Goal: Information Seeking & Learning: Learn about a topic

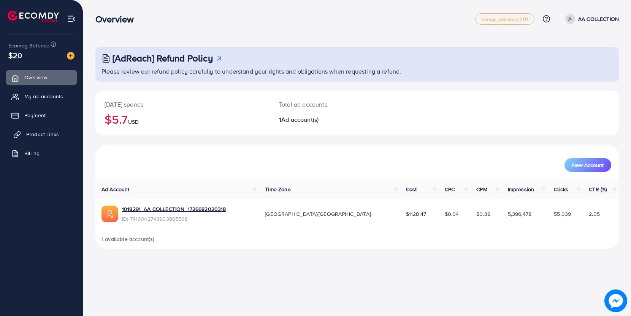
click at [51, 136] on span "Product Links" at bounding box center [42, 135] width 33 height 8
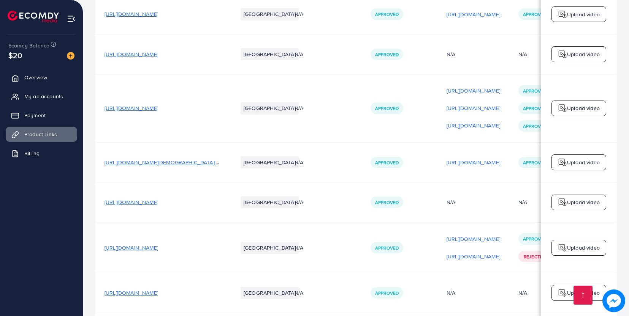
scroll to position [1961, 0]
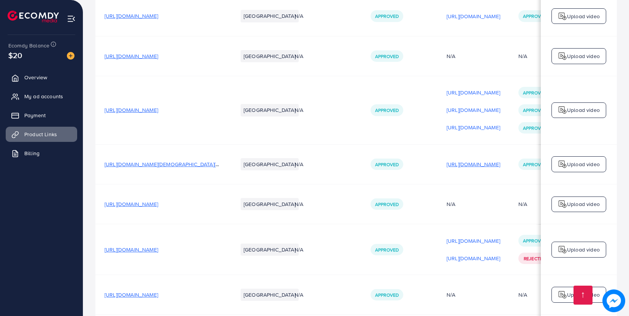
click at [481, 160] on p "[URL][DOMAIN_NAME]" at bounding box center [473, 164] width 54 height 9
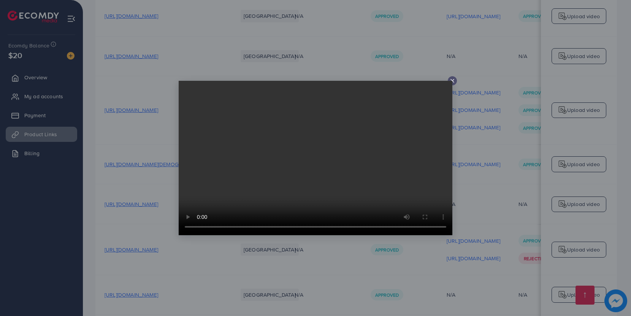
click at [453, 80] on icon at bounding box center [452, 81] width 6 height 6
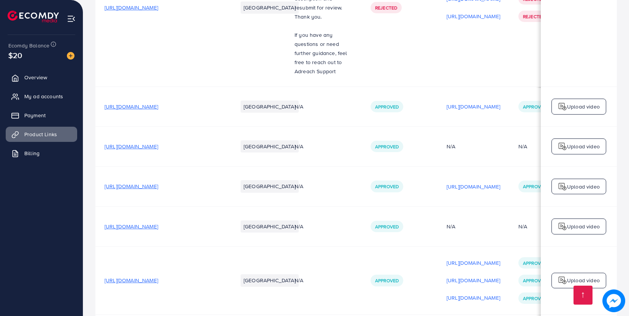
scroll to position [1783, 0]
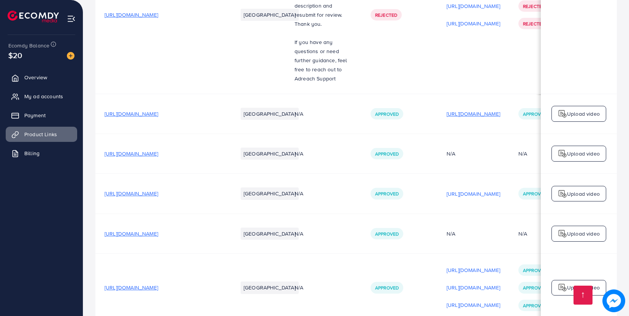
click at [480, 109] on p "[URL][DOMAIN_NAME]" at bounding box center [473, 113] width 54 height 9
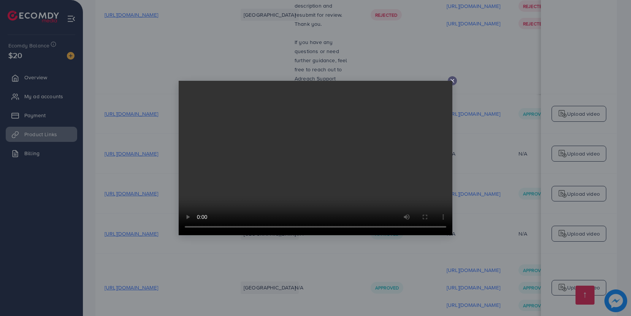
click at [452, 82] on video at bounding box center [316, 158] width 274 height 155
click at [453, 82] on icon at bounding box center [452, 81] width 6 height 6
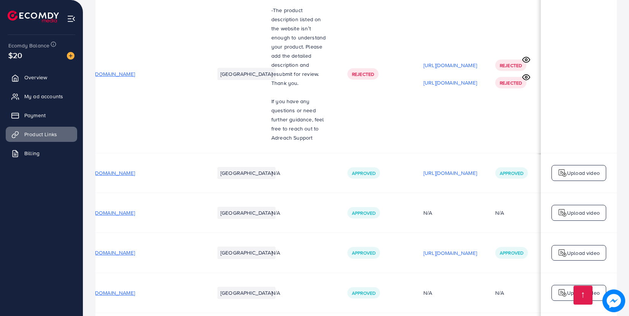
scroll to position [0, 21]
click at [462, 63] on p "[URL][DOMAIN_NAME]" at bounding box center [452, 65] width 54 height 9
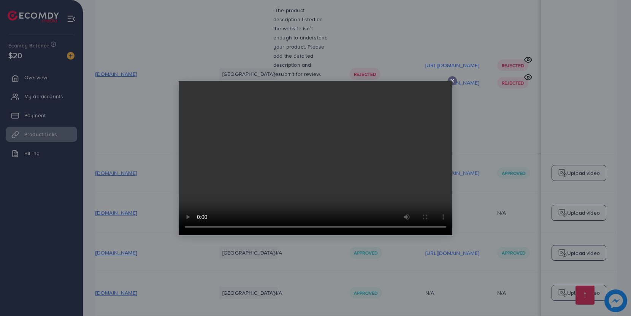
click at [452, 81] on line at bounding box center [452, 80] width 3 height 3
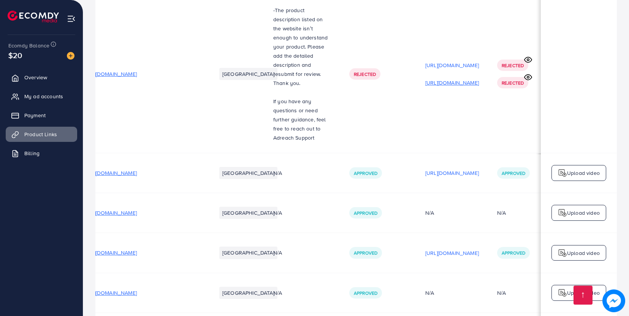
click at [456, 82] on p "[URL][DOMAIN_NAME]" at bounding box center [452, 82] width 54 height 9
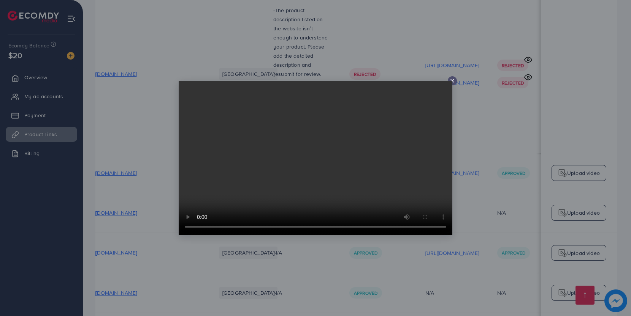
click at [453, 82] on line at bounding box center [452, 80] width 3 height 3
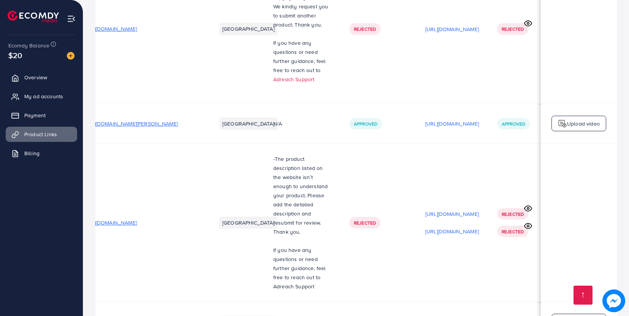
scroll to position [1574, 0]
click at [457, 129] on p "[URL][DOMAIN_NAME]" at bounding box center [452, 124] width 54 height 9
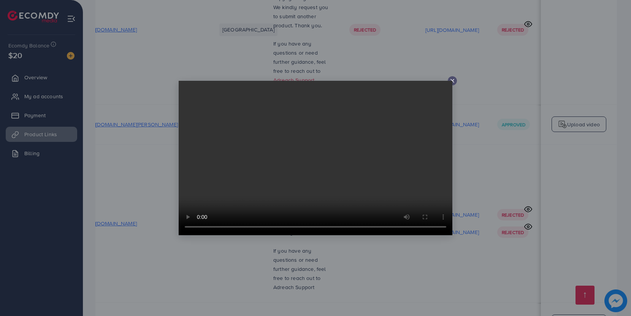
click at [452, 82] on icon at bounding box center [452, 81] width 6 height 6
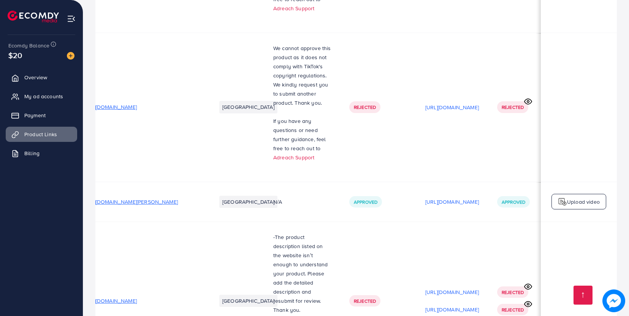
scroll to position [1496, 0]
click at [453, 110] on p "[URL][DOMAIN_NAME]" at bounding box center [452, 108] width 54 height 9
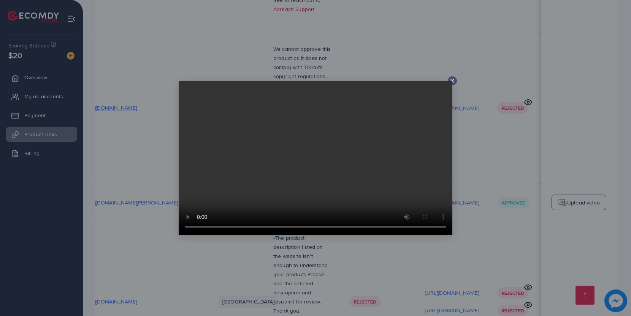
click at [453, 79] on icon at bounding box center [452, 81] width 6 height 6
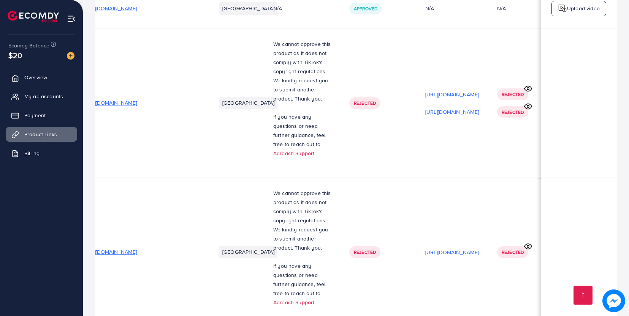
scroll to position [1350, 0]
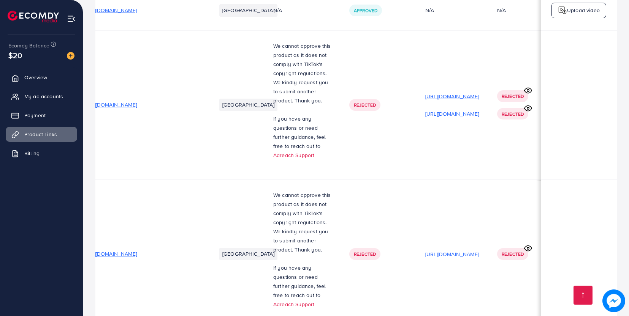
click at [454, 101] on p "[URL][DOMAIN_NAME]" at bounding box center [452, 96] width 54 height 9
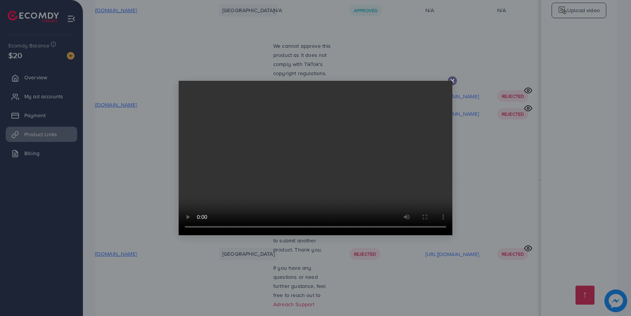
click at [452, 79] on icon at bounding box center [452, 81] width 6 height 6
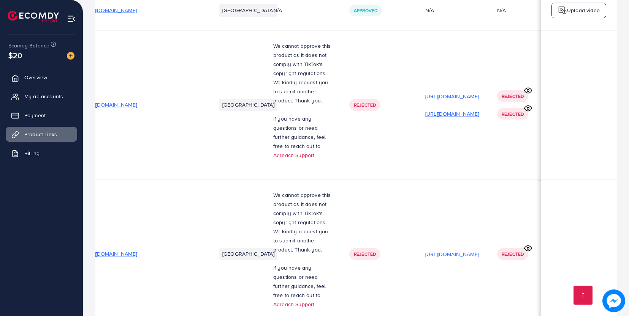
click at [455, 119] on p "[URL][DOMAIN_NAME]" at bounding box center [452, 113] width 54 height 9
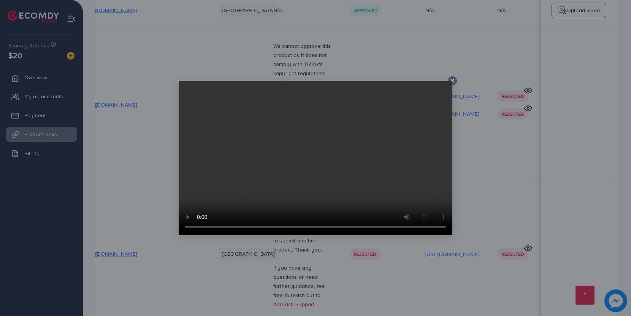
click at [453, 81] on icon at bounding box center [452, 81] width 6 height 6
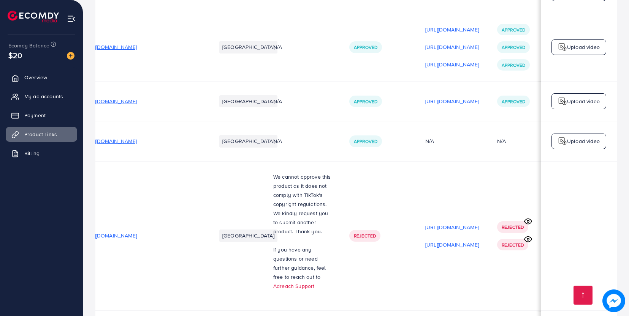
scroll to position [1218, 0]
click at [455, 106] on p "[URL][DOMAIN_NAME]" at bounding box center [452, 101] width 54 height 9
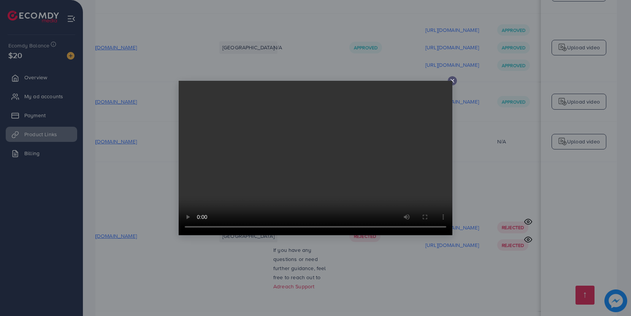
click at [451, 82] on video at bounding box center [316, 158] width 274 height 155
click at [453, 82] on line at bounding box center [452, 80] width 3 height 3
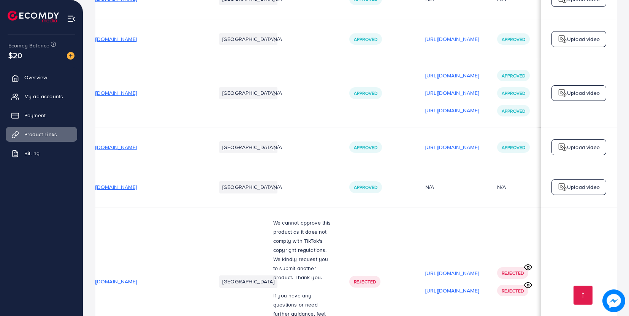
scroll to position [1169, 0]
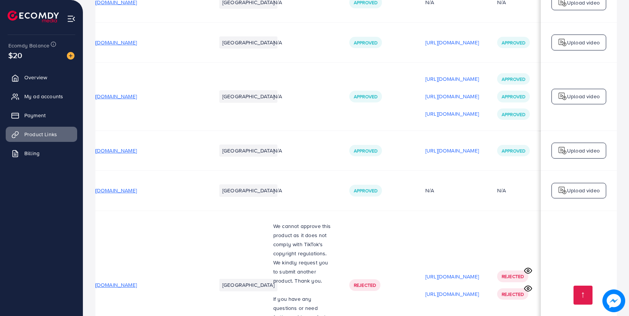
click at [453, 82] on p "[URL][DOMAIN_NAME]" at bounding box center [452, 78] width 54 height 9
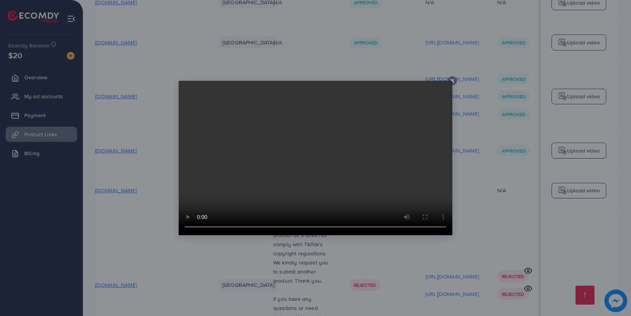
click at [457, 80] on div at bounding box center [315, 158] width 631 height 316
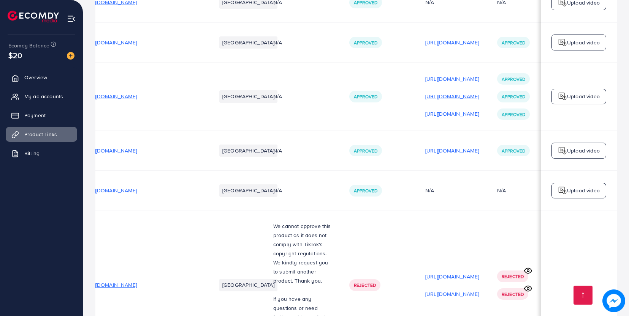
click at [457, 98] on p "[URL][DOMAIN_NAME]" at bounding box center [452, 96] width 54 height 9
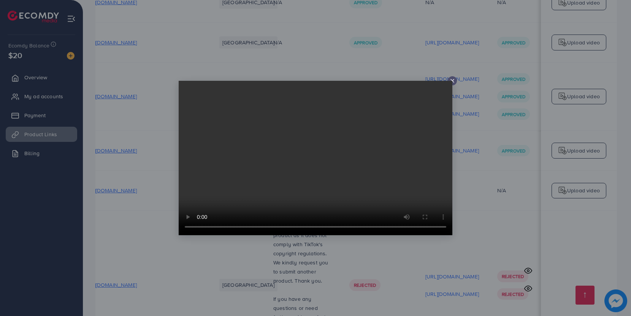
click at [453, 81] on line at bounding box center [452, 80] width 3 height 3
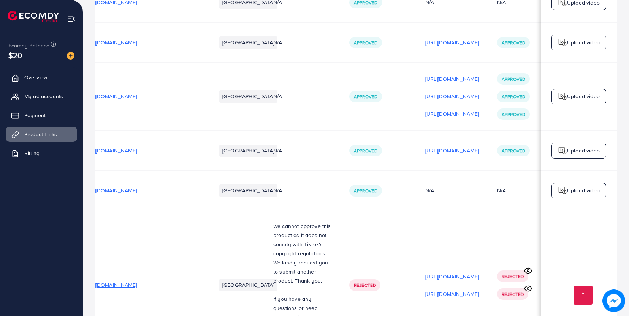
click at [457, 112] on p "[URL][DOMAIN_NAME]" at bounding box center [452, 113] width 54 height 9
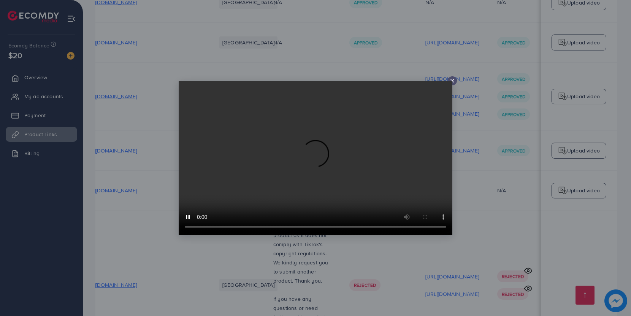
click at [452, 81] on line at bounding box center [452, 80] width 3 height 3
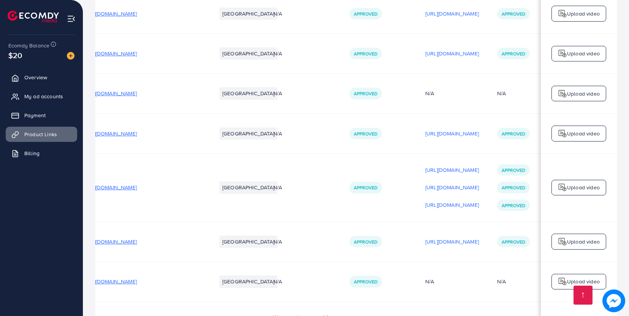
scroll to position [1070, 0]
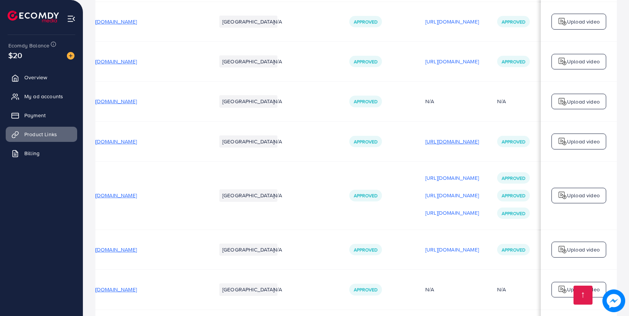
click at [456, 144] on p "[URL][DOMAIN_NAME]" at bounding box center [452, 141] width 54 height 9
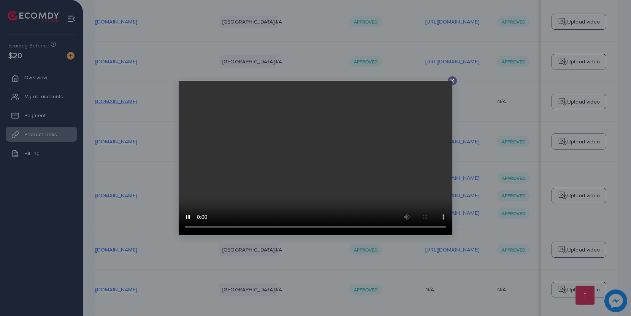
click at [453, 80] on line at bounding box center [452, 80] width 3 height 3
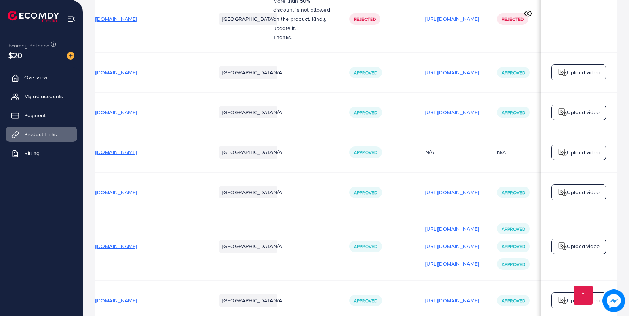
scroll to position [1014, 0]
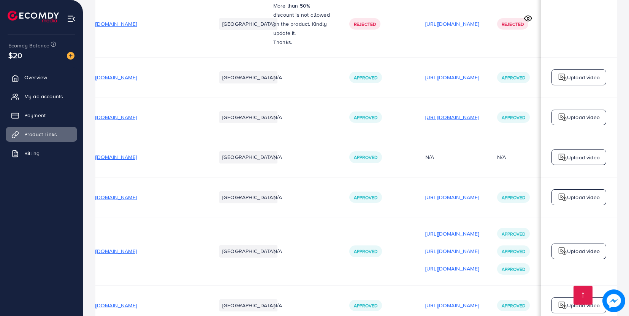
click at [457, 117] on p "[URL][DOMAIN_NAME]" at bounding box center [452, 117] width 54 height 9
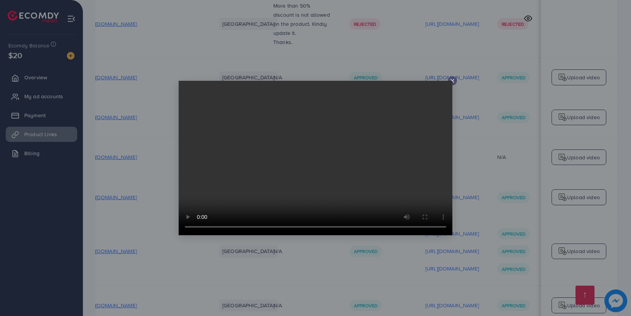
click at [449, 82] on video at bounding box center [316, 158] width 274 height 155
click at [452, 81] on video at bounding box center [316, 158] width 274 height 155
click at [451, 81] on video at bounding box center [316, 158] width 274 height 155
click at [451, 82] on video at bounding box center [316, 158] width 274 height 155
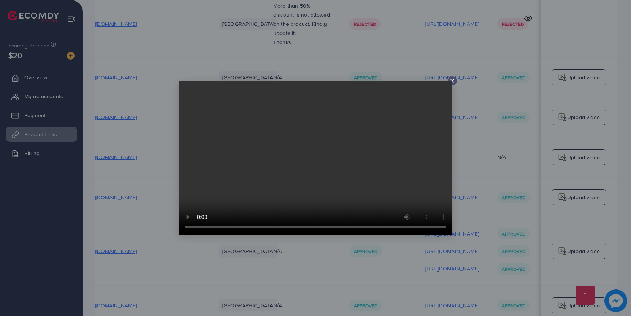
click at [454, 81] on icon at bounding box center [452, 81] width 6 height 6
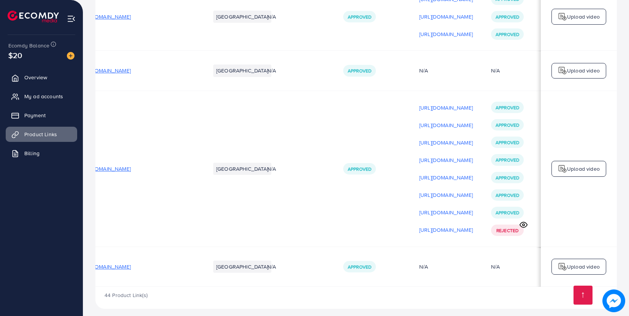
scroll to position [0, 81]
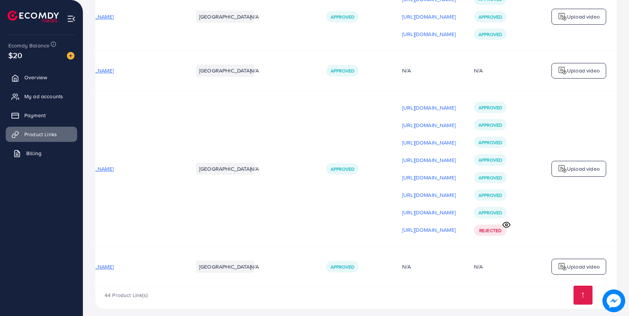
click at [40, 155] on span "Billing" at bounding box center [33, 154] width 15 height 8
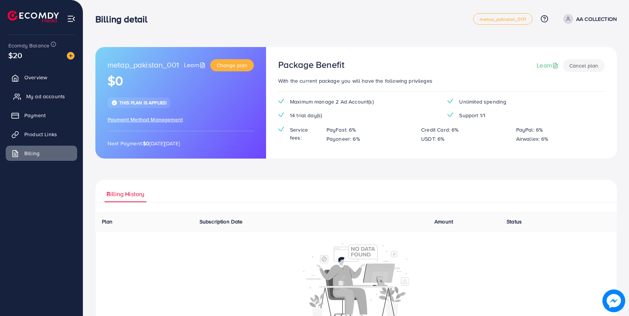
click at [49, 97] on span "My ad accounts" at bounding box center [45, 97] width 39 height 8
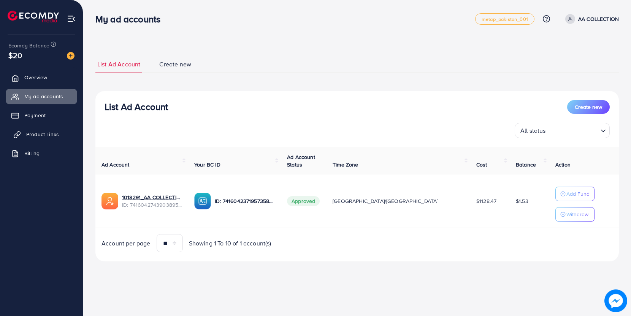
click at [43, 136] on span "Product Links" at bounding box center [42, 135] width 33 height 8
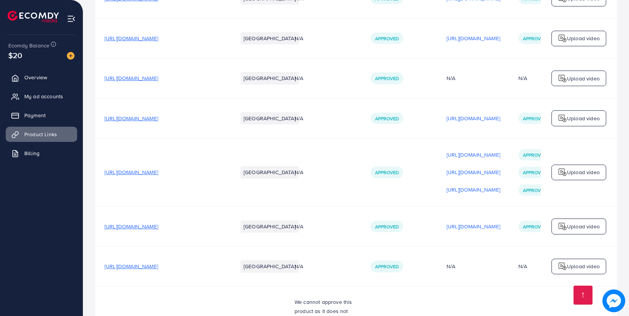
scroll to position [1082, 0]
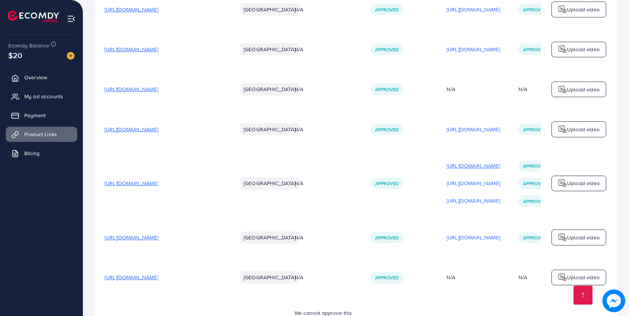
click at [483, 171] on p "[URL][DOMAIN_NAME]" at bounding box center [473, 165] width 54 height 9
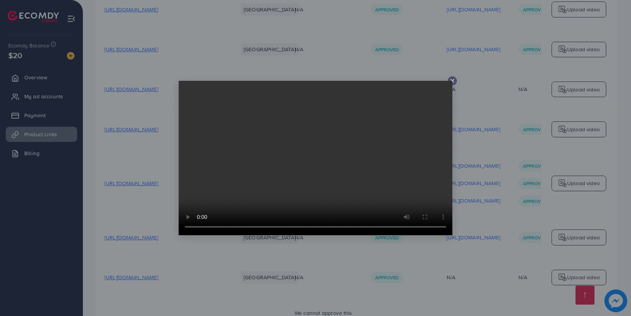
click at [454, 81] on icon at bounding box center [452, 81] width 6 height 6
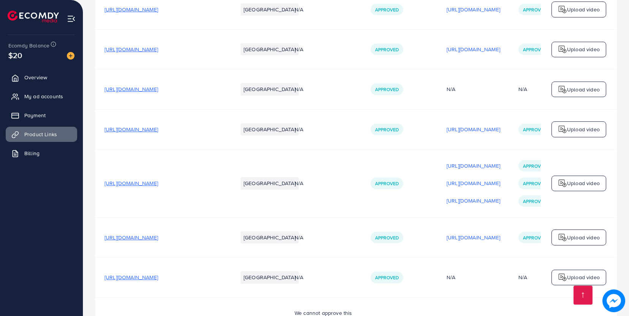
click at [454, 81] on td "N/A" at bounding box center [473, 90] width 72 height 40
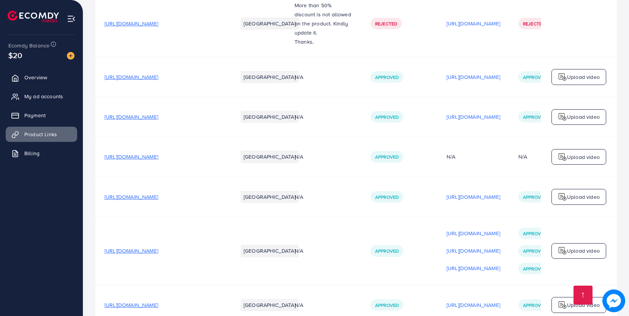
scroll to position [1014, 0]
click at [465, 82] on p "[URL][DOMAIN_NAME]" at bounding box center [473, 77] width 54 height 9
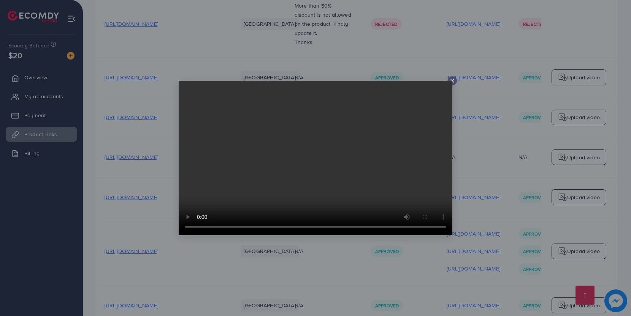
click at [452, 81] on video at bounding box center [316, 158] width 274 height 155
click at [452, 82] on icon at bounding box center [452, 81] width 6 height 6
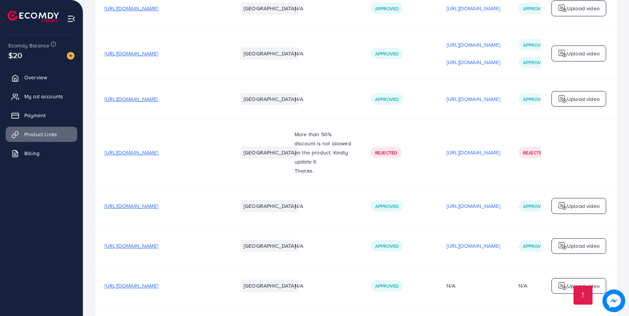
scroll to position [884, 0]
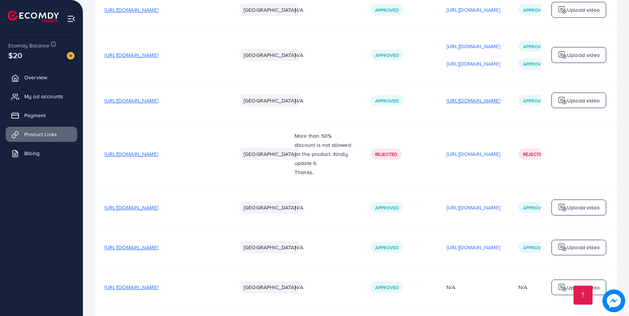
click at [486, 101] on p "[URL][DOMAIN_NAME]" at bounding box center [473, 100] width 54 height 9
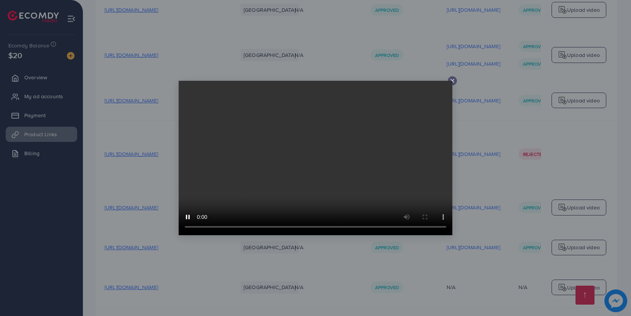
click at [453, 81] on icon at bounding box center [452, 81] width 6 height 6
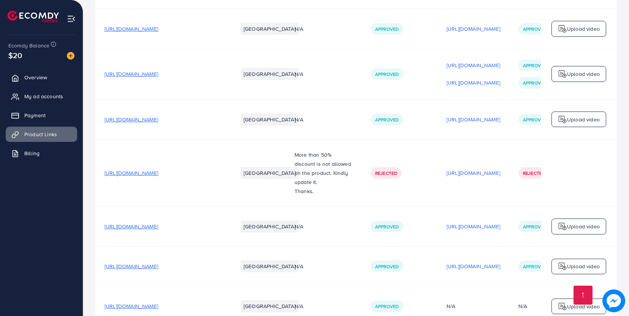
scroll to position [841, 0]
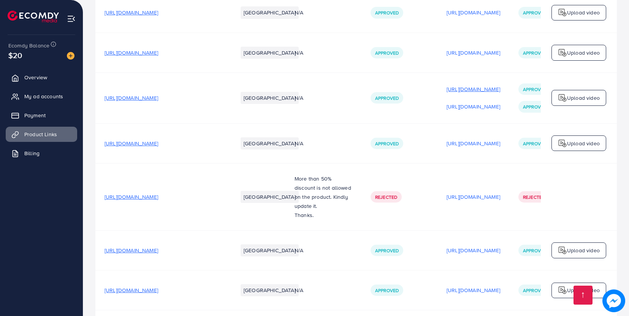
click at [472, 92] on p "[URL][DOMAIN_NAME]" at bounding box center [473, 89] width 54 height 9
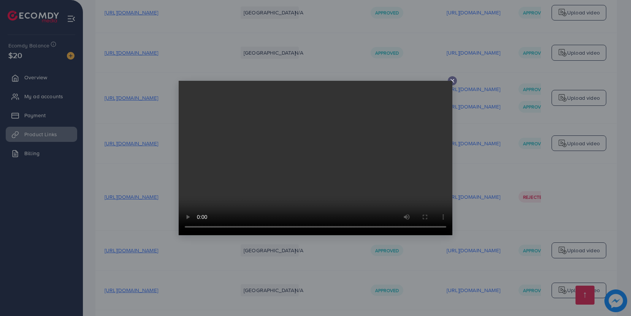
click at [452, 81] on line at bounding box center [452, 80] width 3 height 3
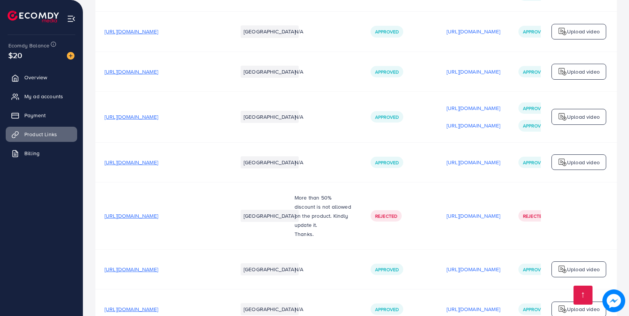
scroll to position [817, 0]
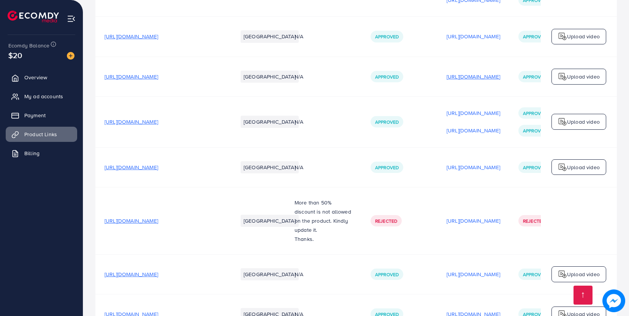
click at [486, 78] on p "[URL][DOMAIN_NAME]" at bounding box center [473, 76] width 54 height 9
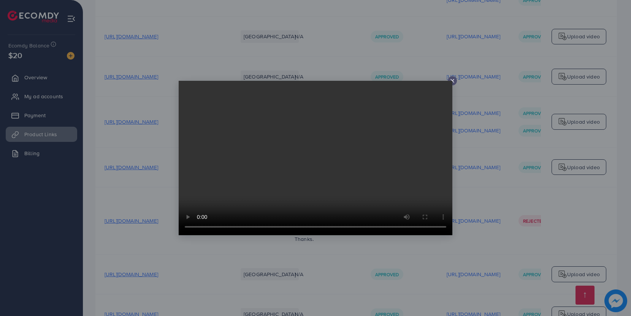
click at [453, 81] on icon at bounding box center [452, 81] width 6 height 6
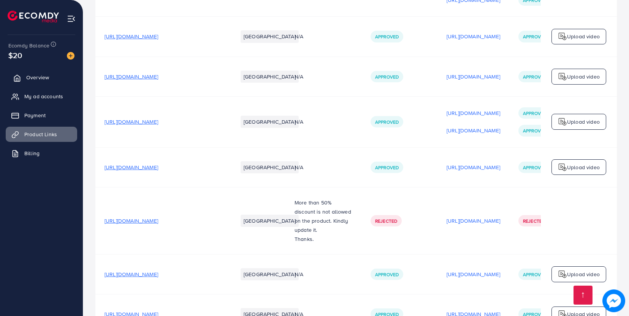
click at [43, 74] on span "Overview" at bounding box center [37, 78] width 23 height 8
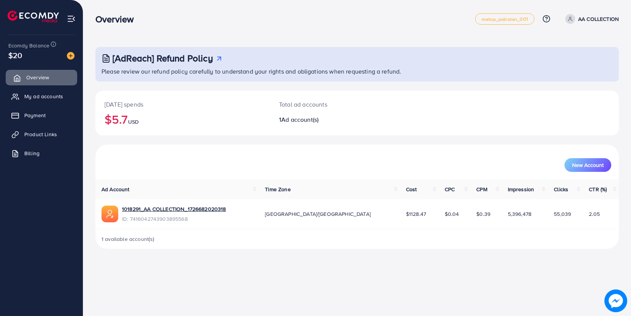
click at [43, 74] on span "Overview" at bounding box center [37, 78] width 23 height 8
